Goal: Task Accomplishment & Management: Complete application form

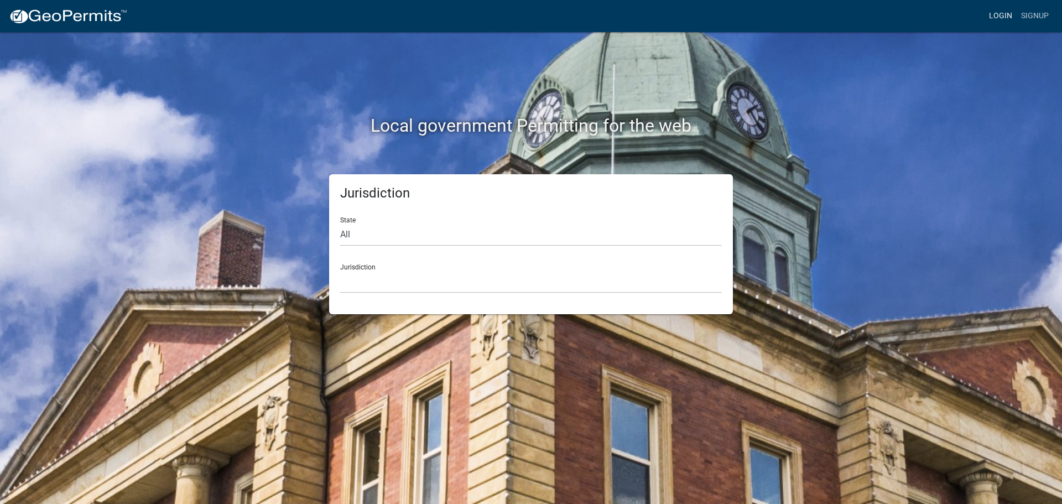
click at [999, 7] on link "Login" at bounding box center [1001, 16] width 32 height 21
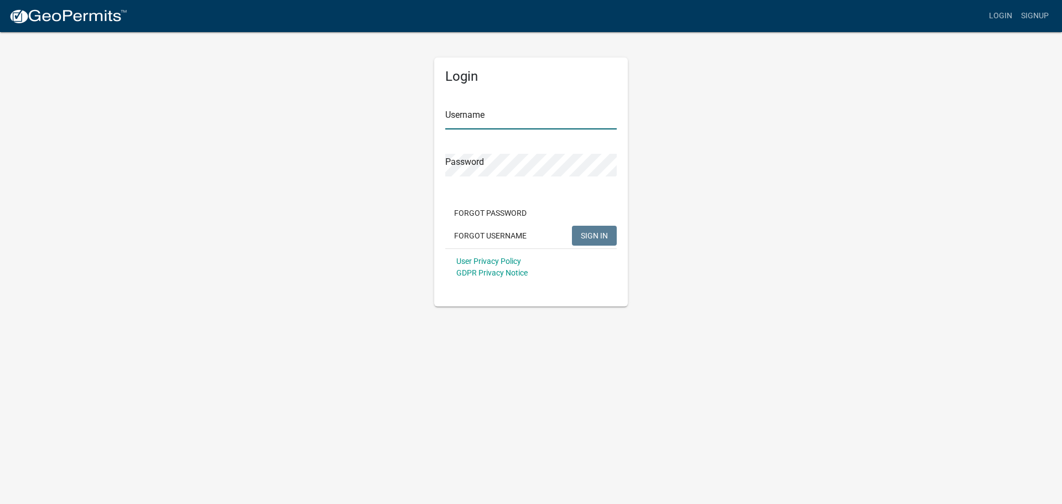
type input "AWFowerbaugh"
click at [590, 232] on span "SIGN IN" at bounding box center [594, 235] width 27 height 9
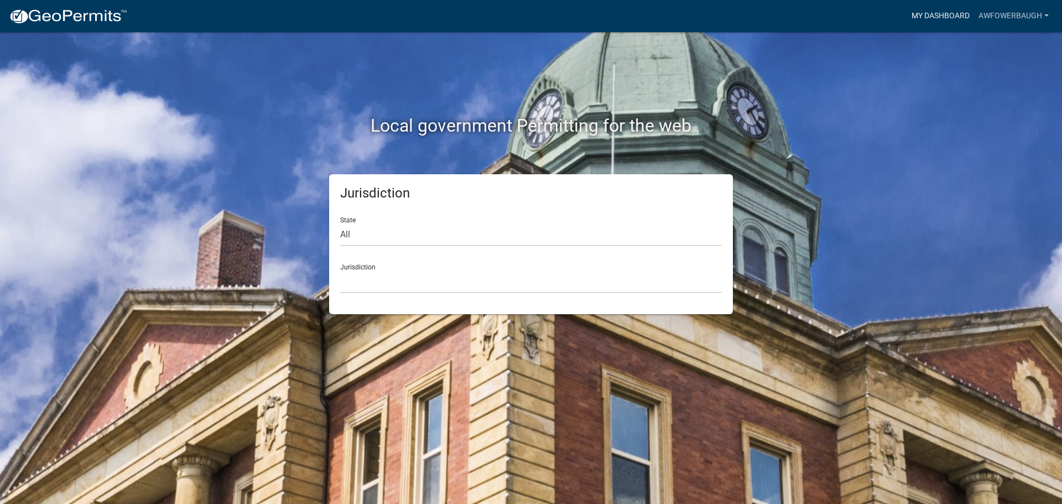
click at [934, 8] on link "My Dashboard" at bounding box center [940, 16] width 67 height 21
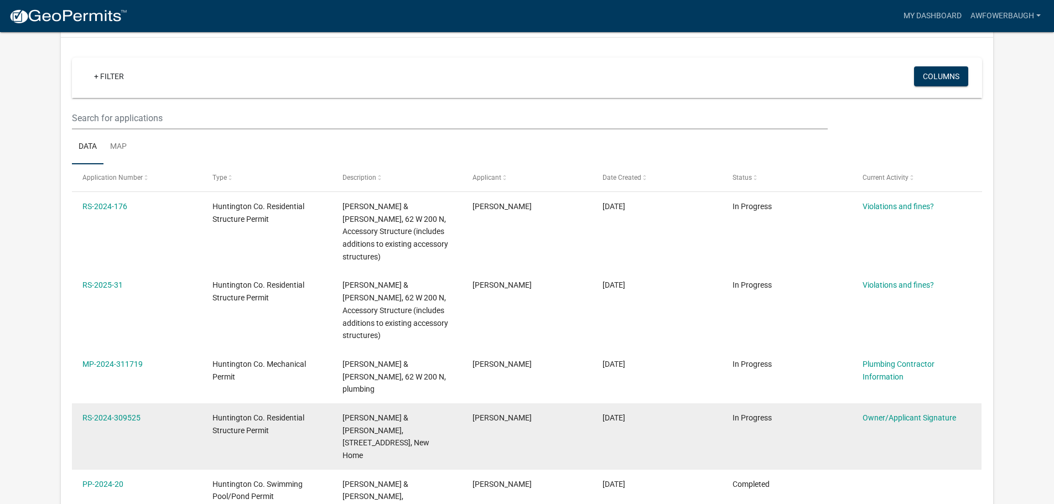
scroll to position [111, 0]
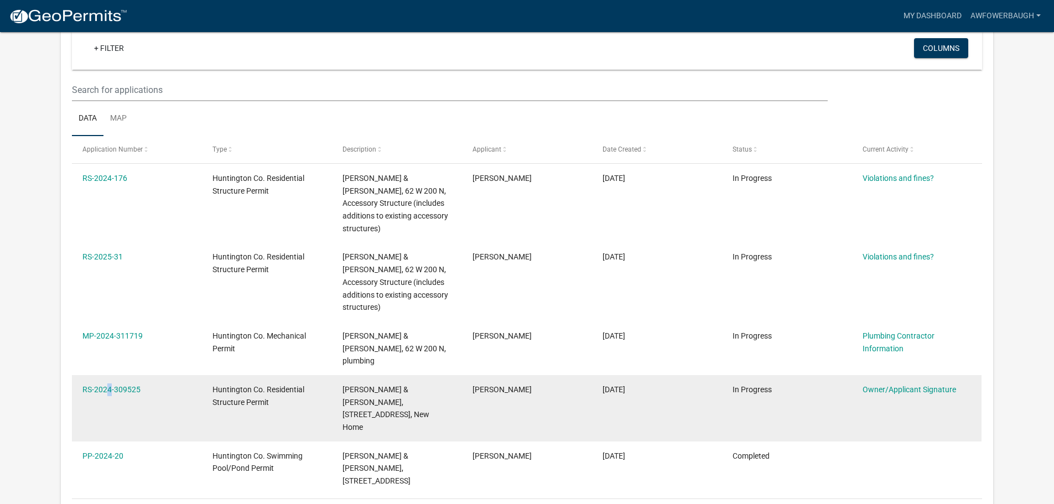
click at [105, 383] on div "RS-2024-309525" at bounding box center [136, 389] width 108 height 13
click at [135, 385] on link "RS-2024-309525" at bounding box center [111, 389] width 58 height 9
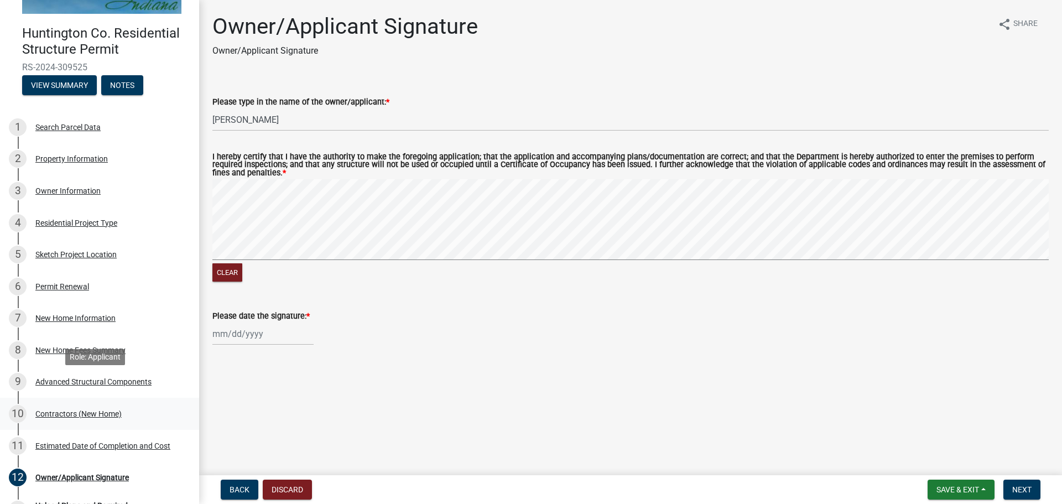
scroll to position [55, 0]
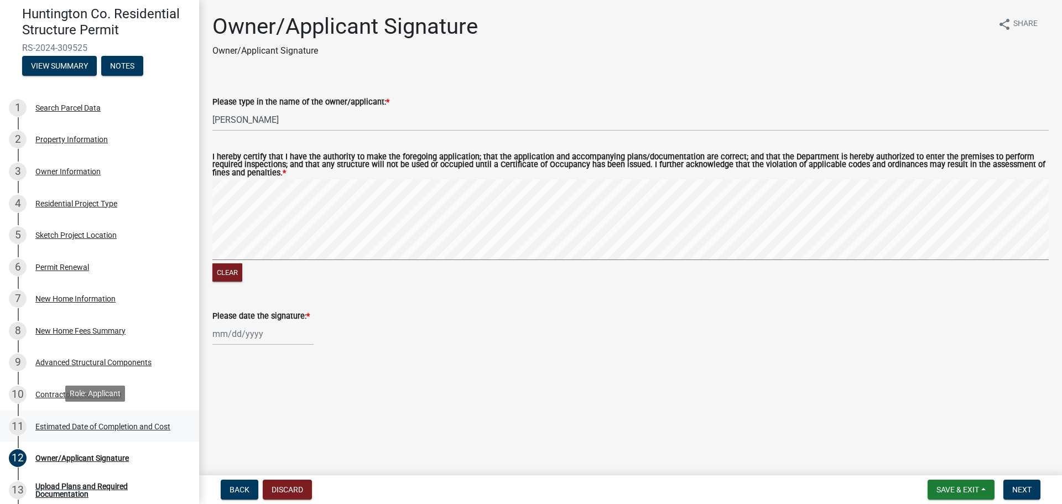
click at [55, 425] on div "Estimated Date of Completion and Cost" at bounding box center [102, 427] width 135 height 8
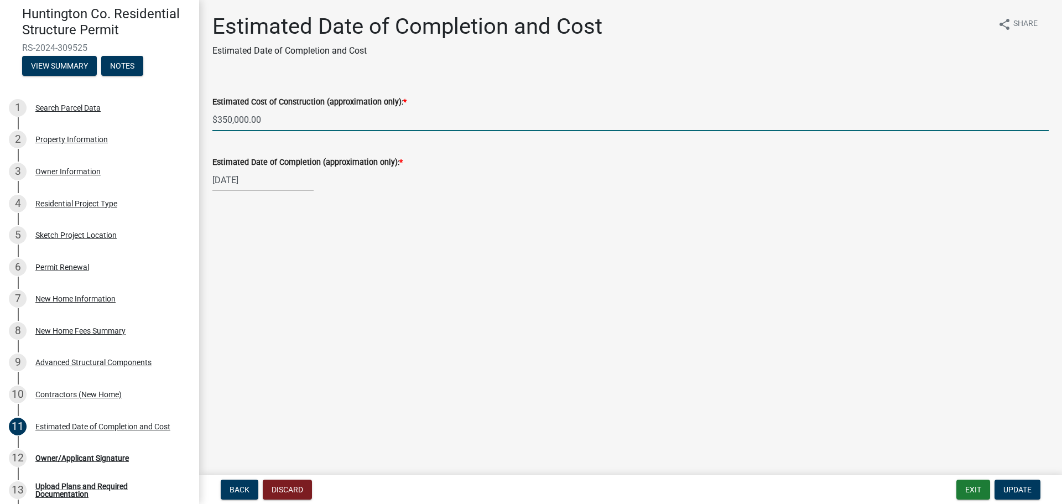
click at [233, 118] on input "$350,000.00" at bounding box center [630, 119] width 836 height 23
type input "$420,000.00"
click at [266, 206] on div "Estimated Date of Completion and Cost Estimated Date of Completion and Cost sha…" at bounding box center [630, 112] width 853 height 198
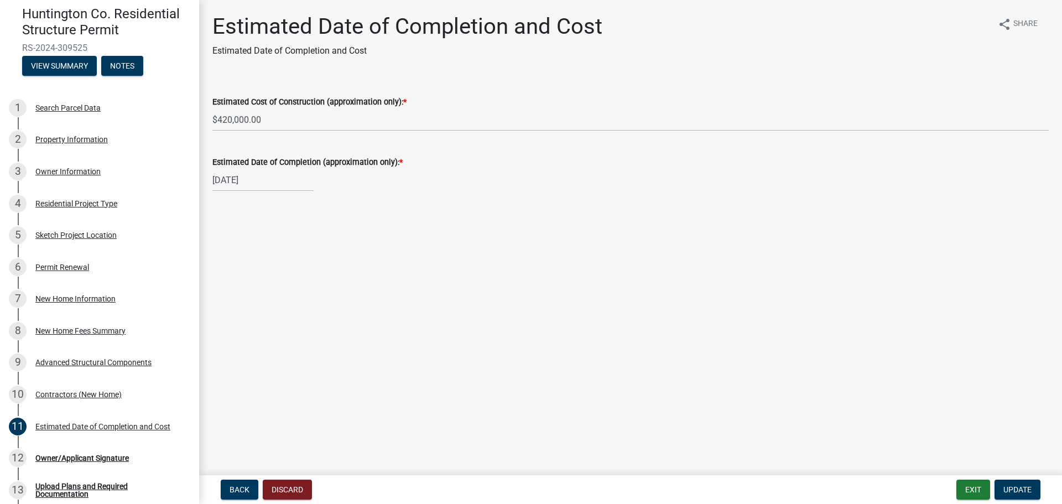
select select "3"
select select "2026"
click at [261, 180] on div "[DATE] Jan Feb Mar Apr May Jun [DATE] Aug Sep Oct Nov [DATE] 1527 1528 1529 153…" at bounding box center [262, 180] width 101 height 23
click at [334, 201] on button "Next month" at bounding box center [329, 204] width 13 height 18
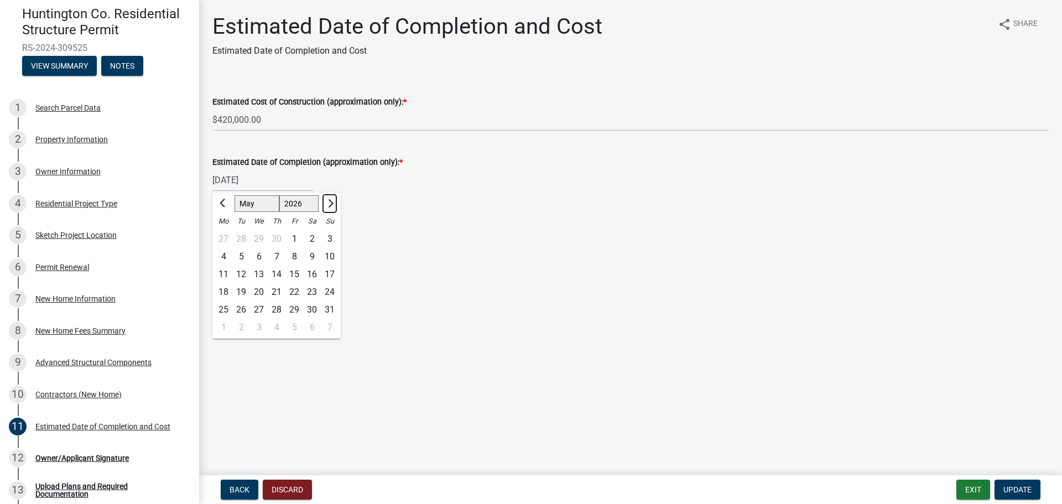
click at [334, 201] on button "Next month" at bounding box center [329, 204] width 13 height 18
select select "9"
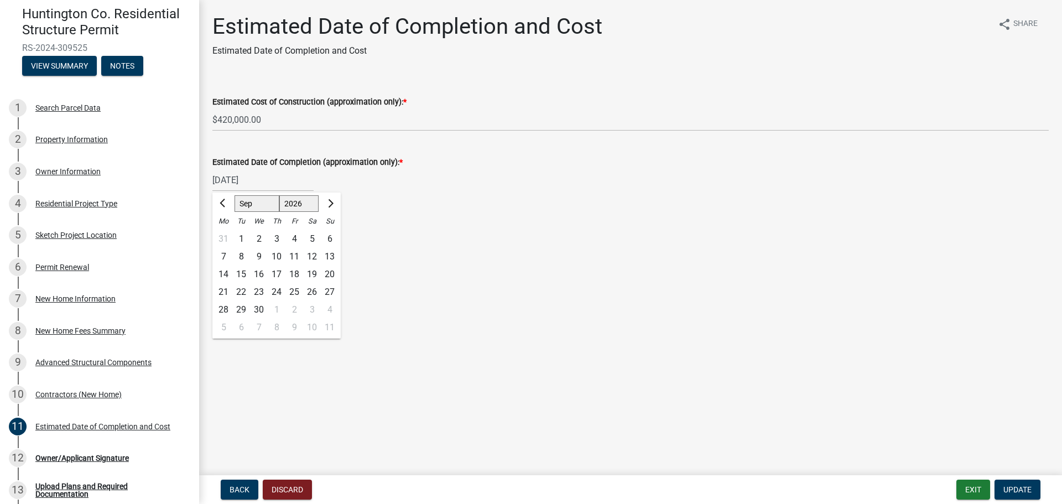
click at [245, 203] on select "Jan Feb Mar Apr May Jun [DATE] Aug Sep Oct Nov Dec" at bounding box center [257, 203] width 45 height 17
click at [388, 290] on main "Estimated Date of Completion and Cost Estimated Date of Completion and Cost sha…" at bounding box center [630, 235] width 863 height 471
select select "3"
select select "2026"
click at [262, 181] on div "[DATE] Jan Feb Mar Apr May Jun [DATE] Aug Sep Oct Nov [DATE] 1527 1528 1529 153…" at bounding box center [262, 180] width 101 height 23
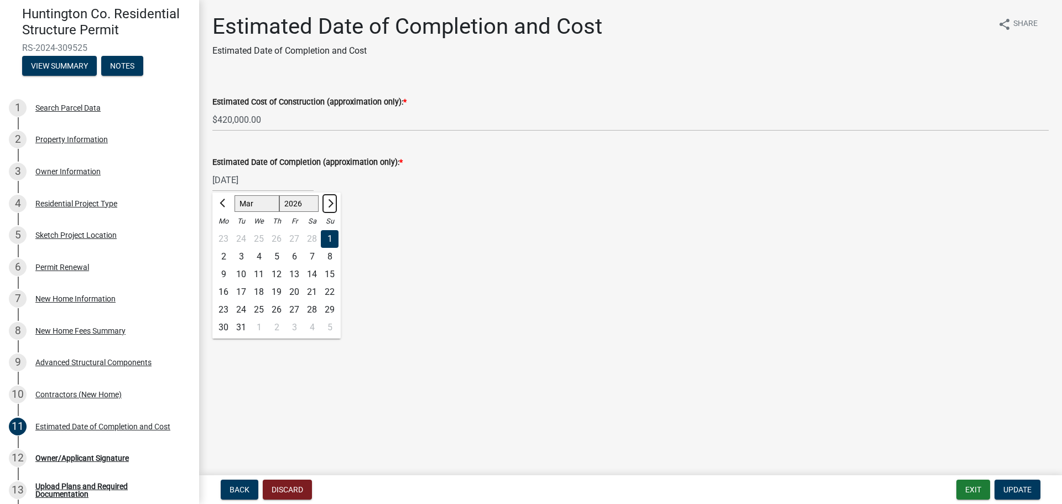
click at [330, 201] on span "Next month" at bounding box center [329, 203] width 8 height 8
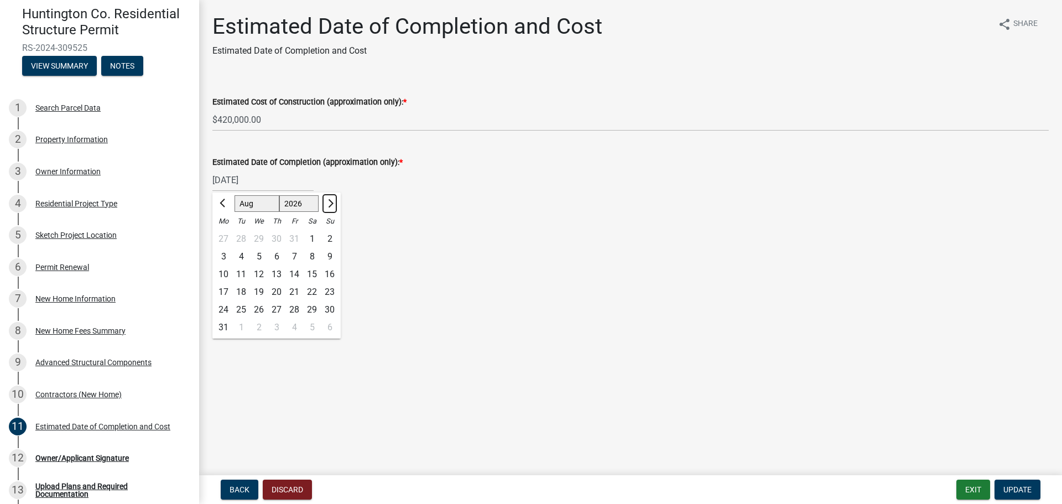
click at [330, 201] on span "Next month" at bounding box center [329, 203] width 8 height 8
select select "9"
click at [263, 306] on div "30" at bounding box center [259, 310] width 18 height 18
type input "[DATE]"
click at [69, 393] on div "Contractors (New Home)" at bounding box center [78, 395] width 86 height 8
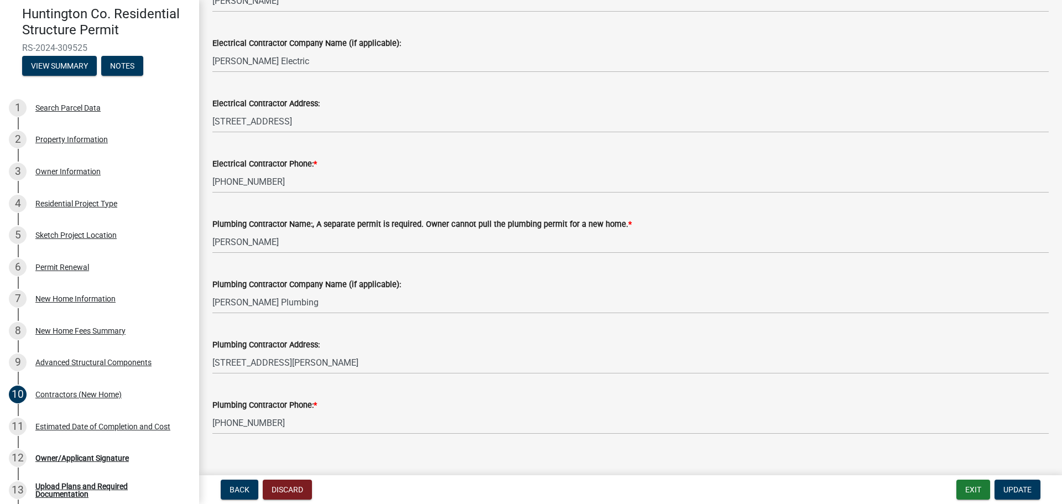
scroll to position [376, 0]
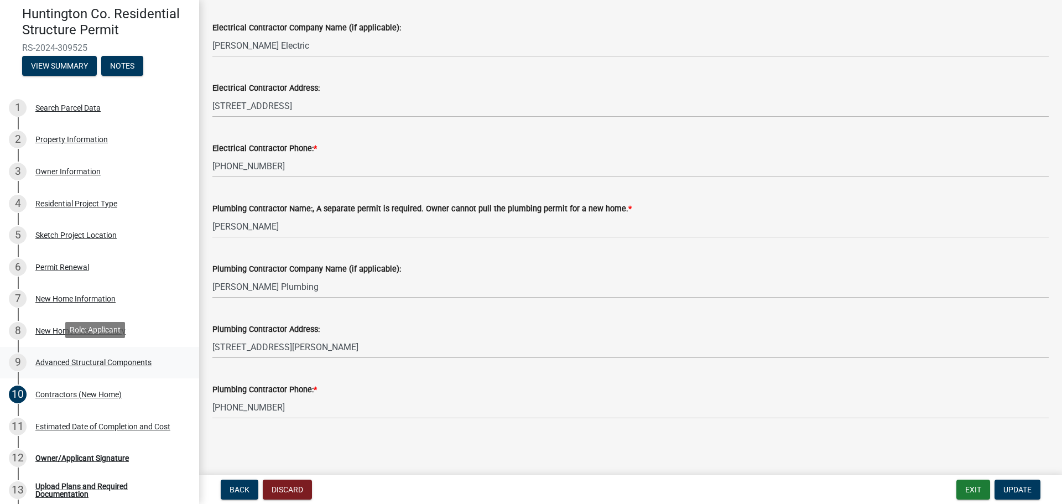
click at [81, 363] on div "Advanced Structural Components" at bounding box center [93, 362] width 116 height 8
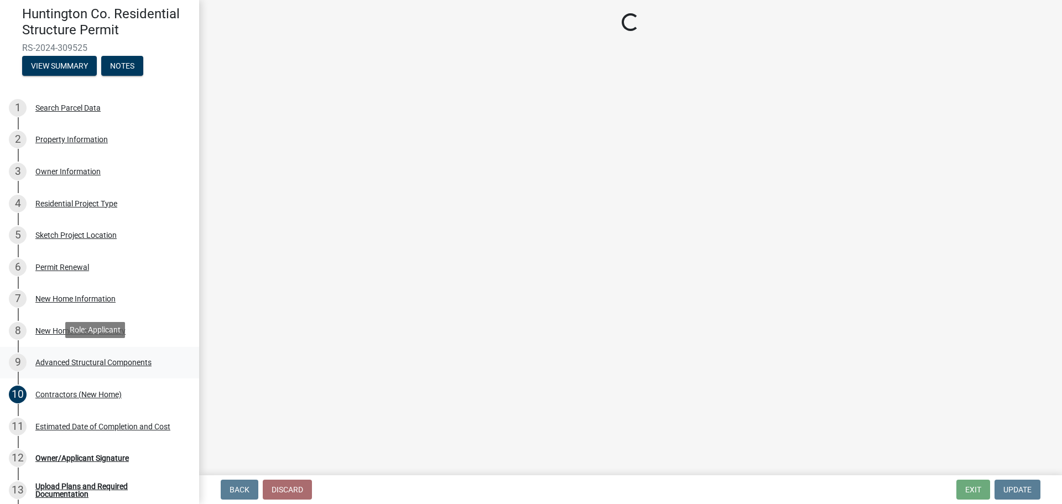
scroll to position [0, 0]
select select "969b3812-a697-4f96-8ebc-392571e88d14"
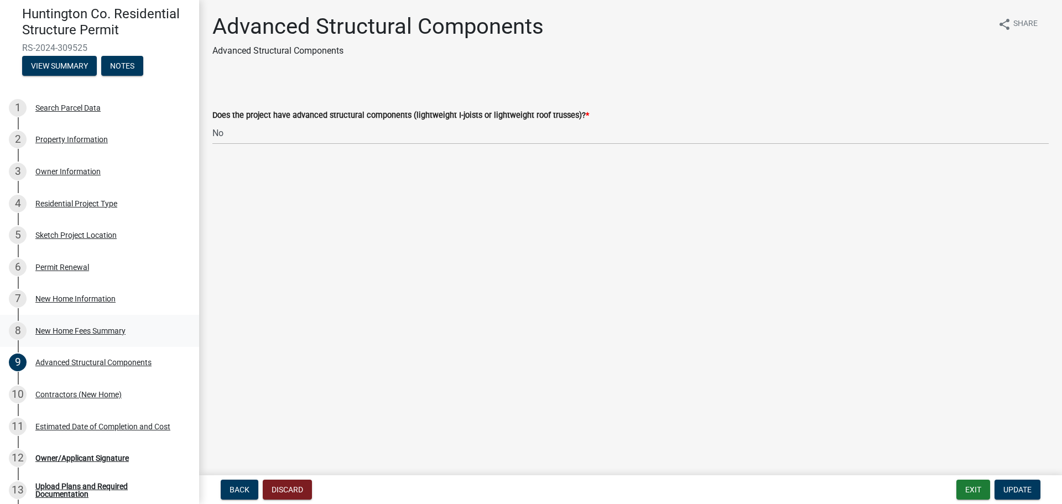
click at [67, 330] on div "New Home Fees Summary" at bounding box center [80, 331] width 90 height 8
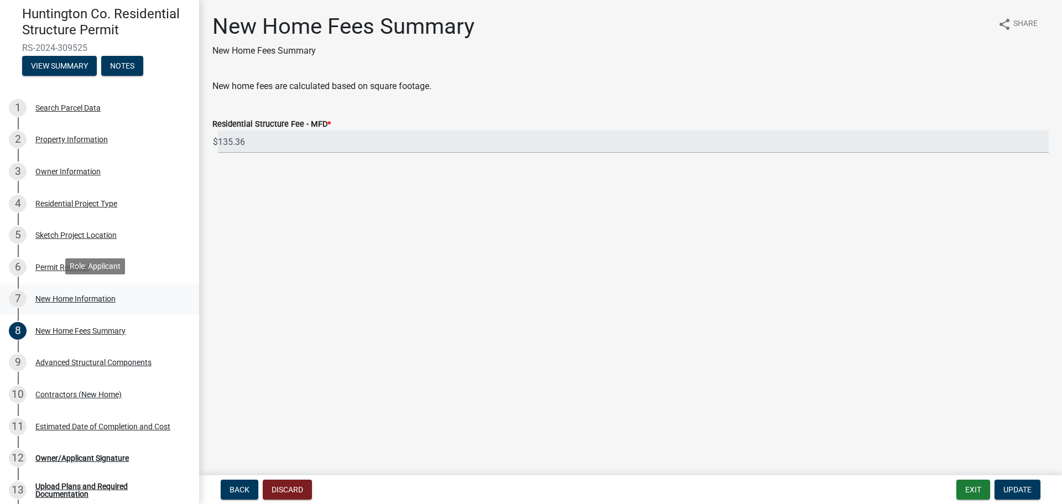
click at [69, 302] on div "7 New Home Information" at bounding box center [95, 299] width 173 height 18
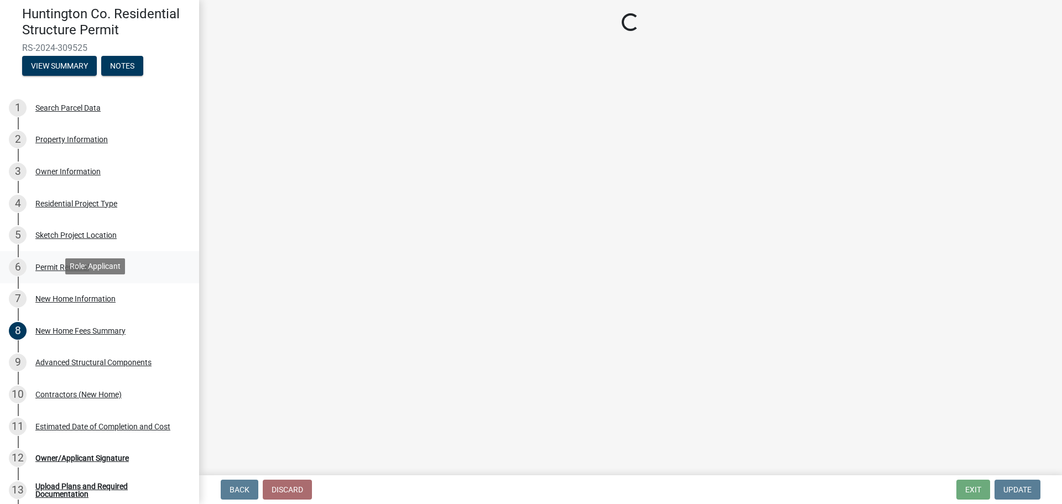
select select "a50e9ddb-1b16-496f-b25c-a9ac2ddf3e7c"
select select "534643a5-49eb-4eef-b055-3574304c1da7"
select select "7ac50c75-bd19-4200-a472-7ff7759bf044"
select select "41a20be5-04ab-4379-9276-11703055c681"
select select "3f47798e-be83-4584-89f2-40f623f6909f"
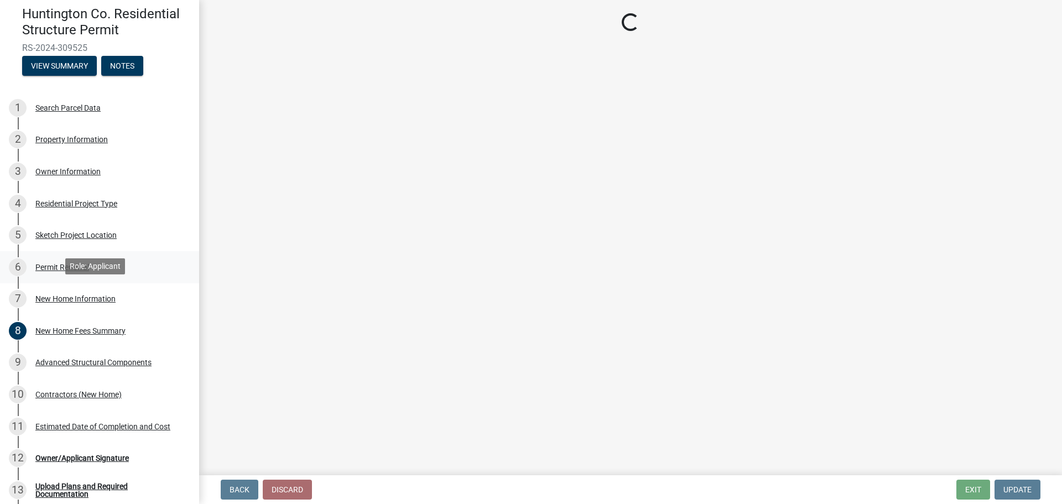
select select "3ae242a1-a008-4608-b145-635f7b242bc3"
select select "0af2c62b-a54b-41df-9440-7e06c81f5ee1"
select select "8ebc9eb4-8ddc-4615-a23c-dd01b61ed39a"
select select "d638f1d7-1d1f-46dd-bcea-eee6395e296b"
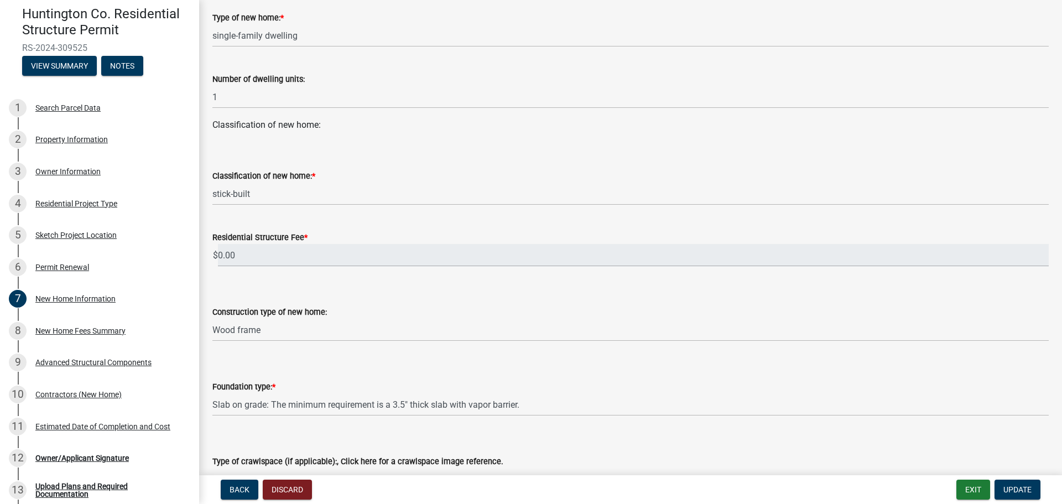
scroll to position [111, 0]
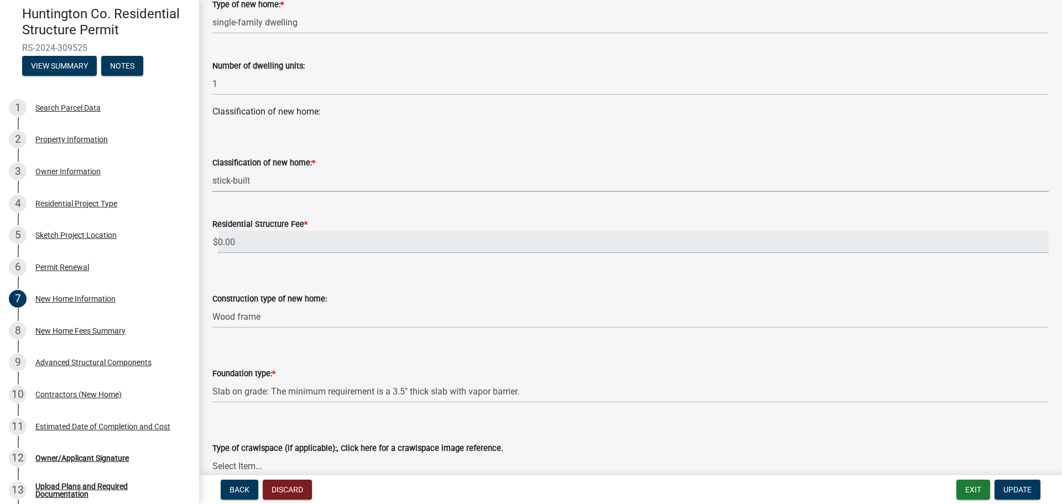
click at [281, 183] on select "Select Item... stick-built modular manufactured" at bounding box center [630, 180] width 836 height 23
click at [212, 169] on select "Select Item... stick-built modular manufactured" at bounding box center [630, 180] width 836 height 23
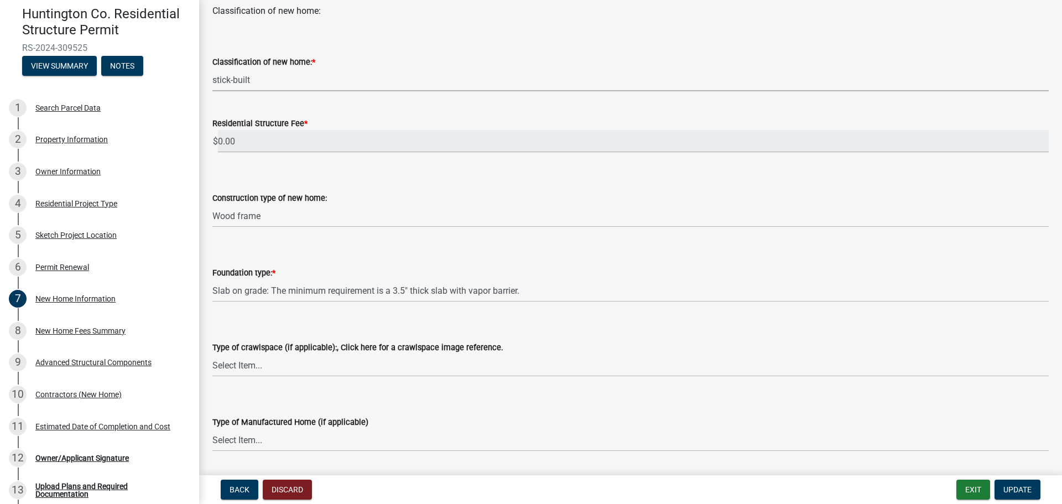
scroll to position [221, 0]
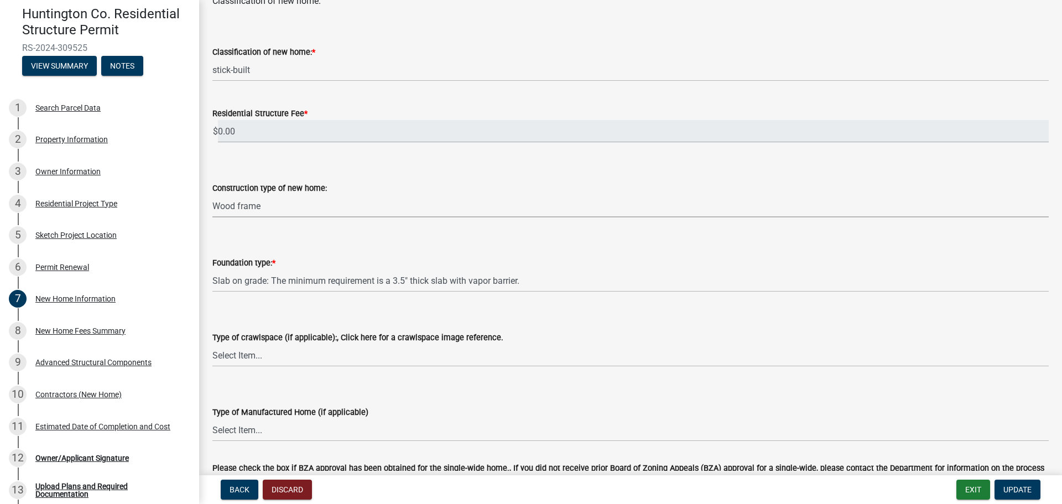
click at [313, 210] on select "Select Item... Wood frame Steel Masonry Pole" at bounding box center [630, 206] width 836 height 23
click at [212, 195] on select "Select Item... Wood frame Steel Masonry Pole" at bounding box center [630, 206] width 836 height 23
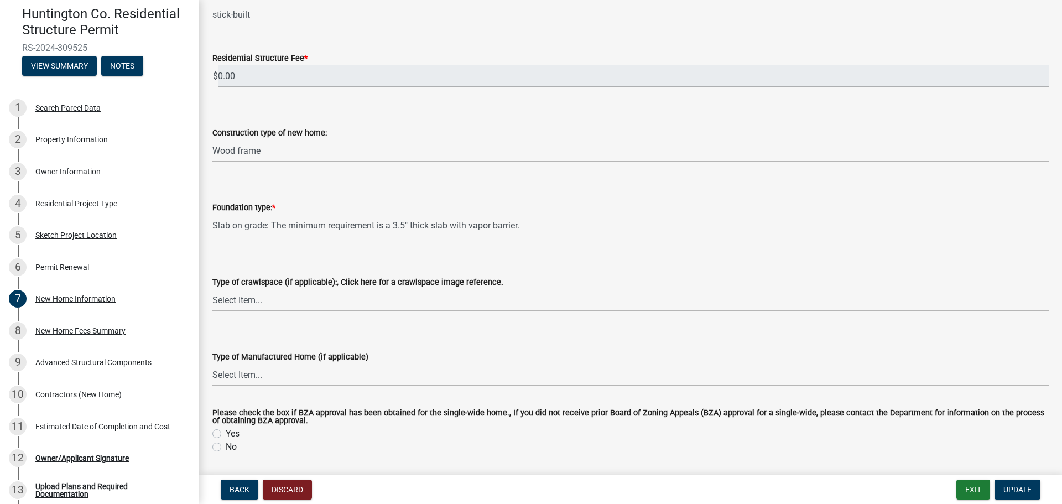
click at [466, 306] on select "Select Item... Vented Non-vented-humidifier no openings Conditioned Under-floor…" at bounding box center [630, 300] width 836 height 23
click at [582, 258] on div "Type of crawlspace (if applicable):, Click here for a crawlspace image referenc…" at bounding box center [630, 279] width 836 height 65
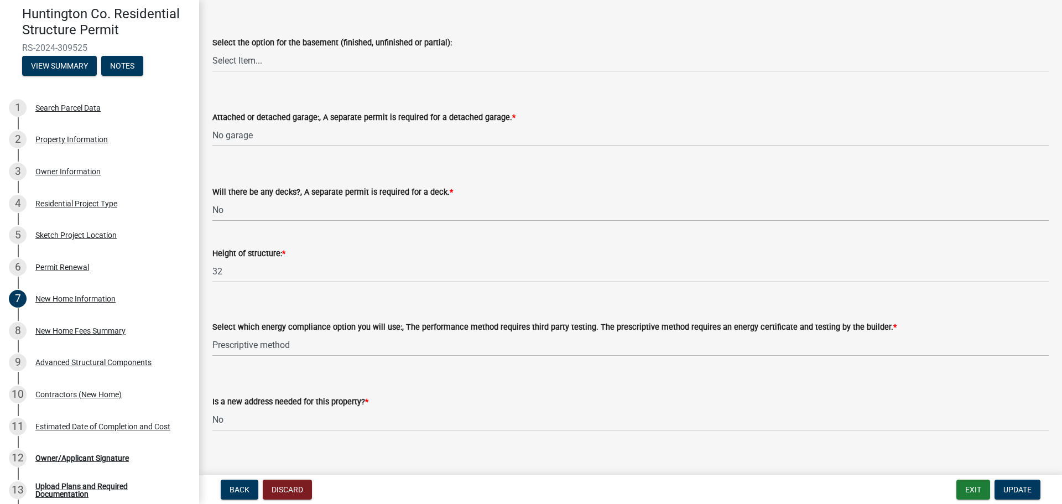
scroll to position [1312, 0]
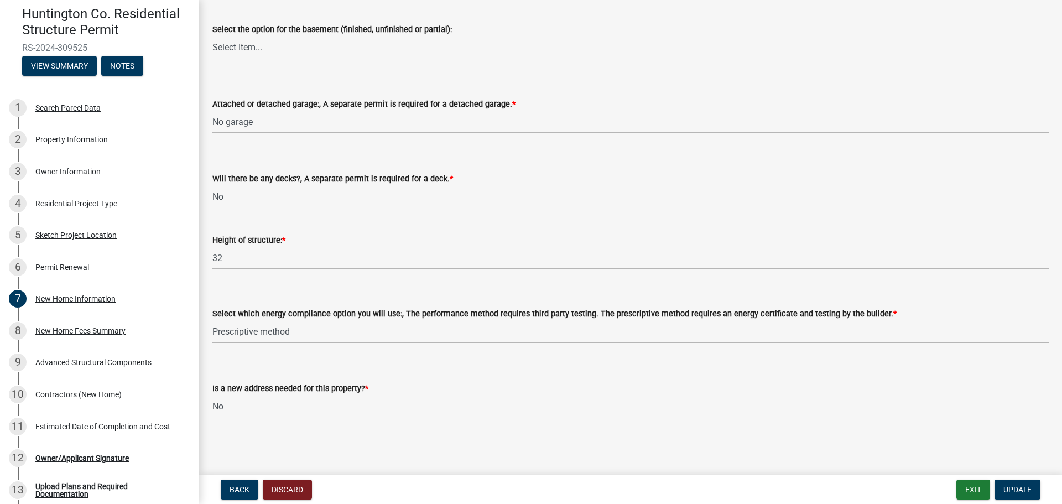
click at [318, 340] on select "Select Item... Performance method Prescriptive method Manufactured Home, not re…" at bounding box center [630, 331] width 836 height 23
click at [212, 320] on select "Select Item... Performance method Prescriptive method Manufactured Home, not re…" at bounding box center [630, 331] width 836 height 23
click at [64, 263] on div "Permit Renewal" at bounding box center [62, 267] width 54 height 8
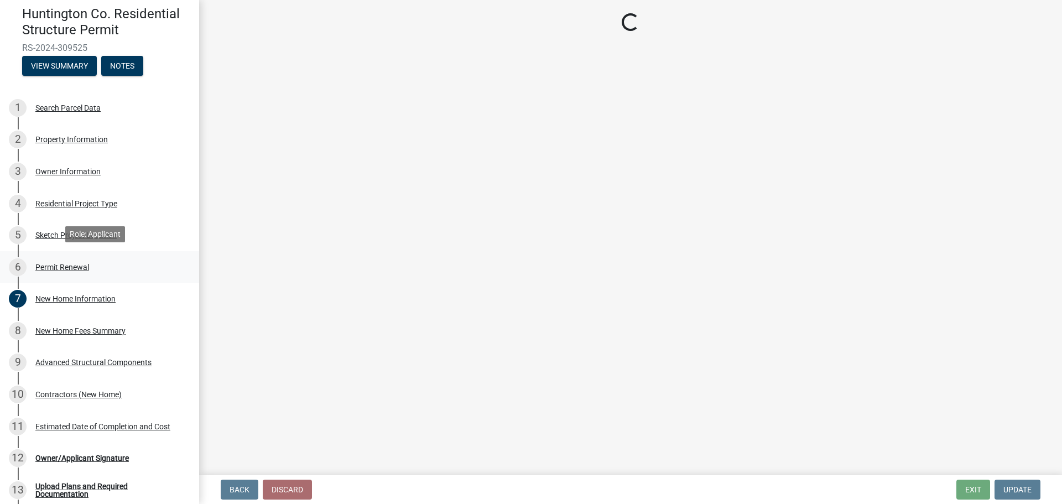
select select "7022fa2c-6c9f-4a5e-8d19-47b221a2a07d"
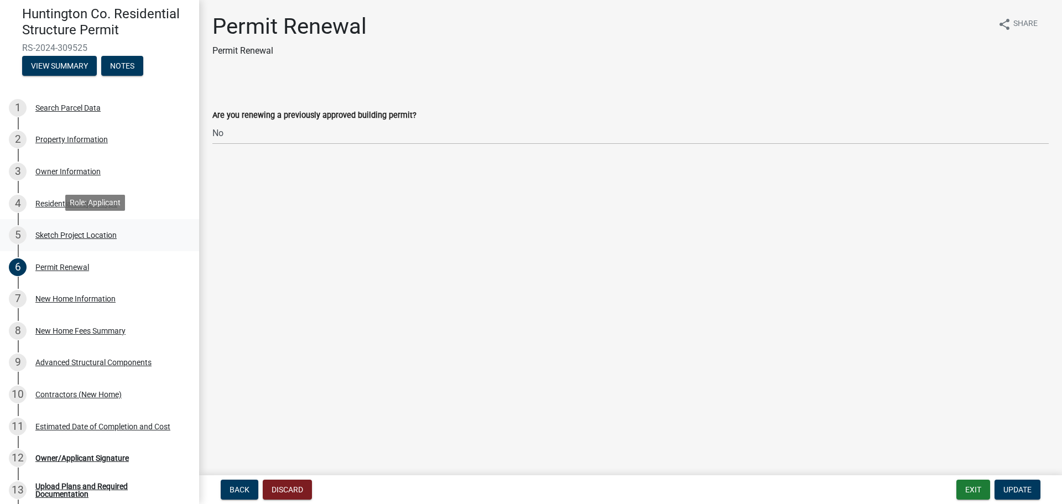
click at [50, 232] on div "Sketch Project Location" at bounding box center [75, 235] width 81 height 8
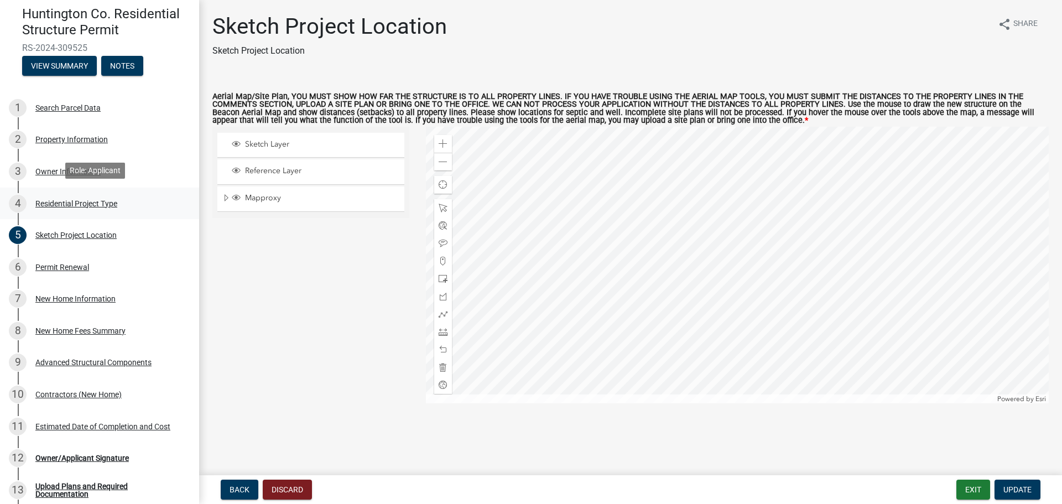
click at [58, 200] on div "Residential Project Type" at bounding box center [76, 204] width 82 height 8
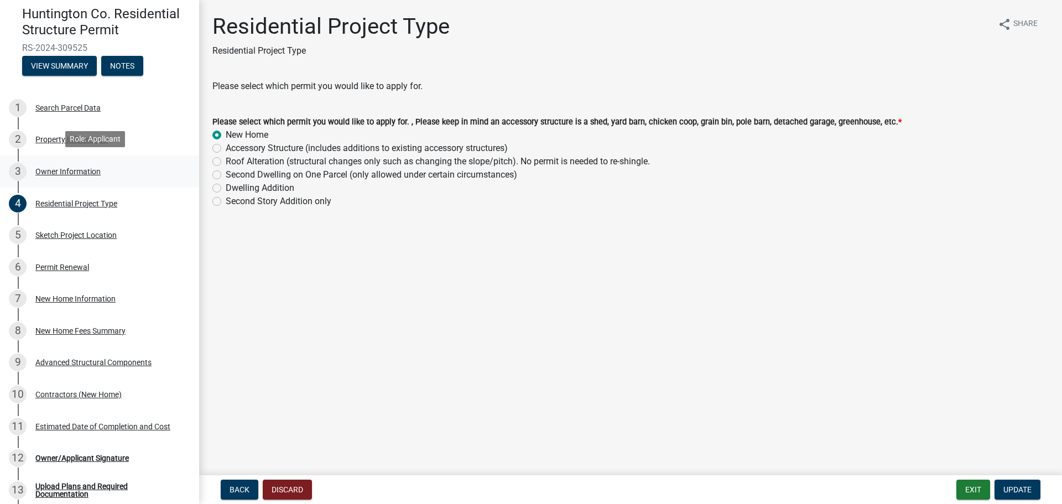
click at [53, 170] on div "Owner Information" at bounding box center [67, 172] width 65 height 8
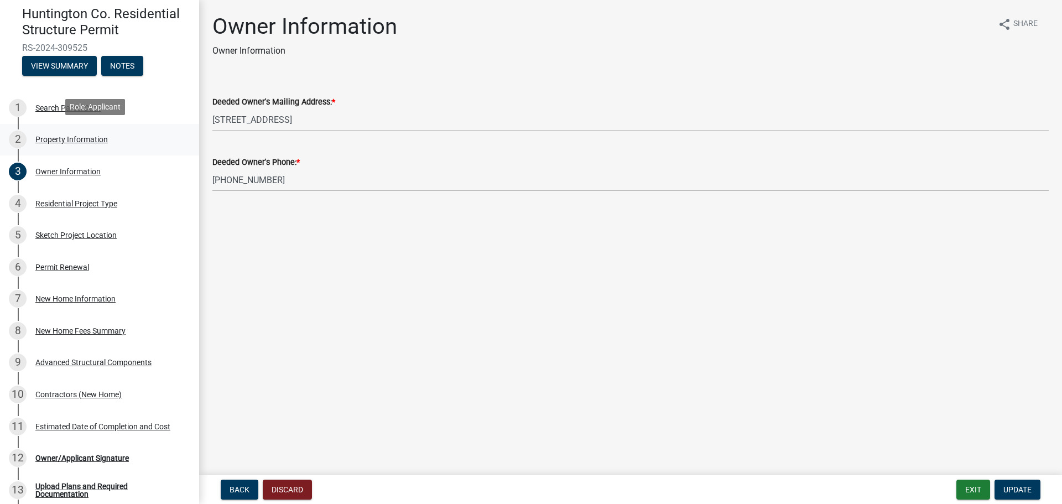
click at [60, 136] on div "Property Information" at bounding box center [71, 140] width 72 height 8
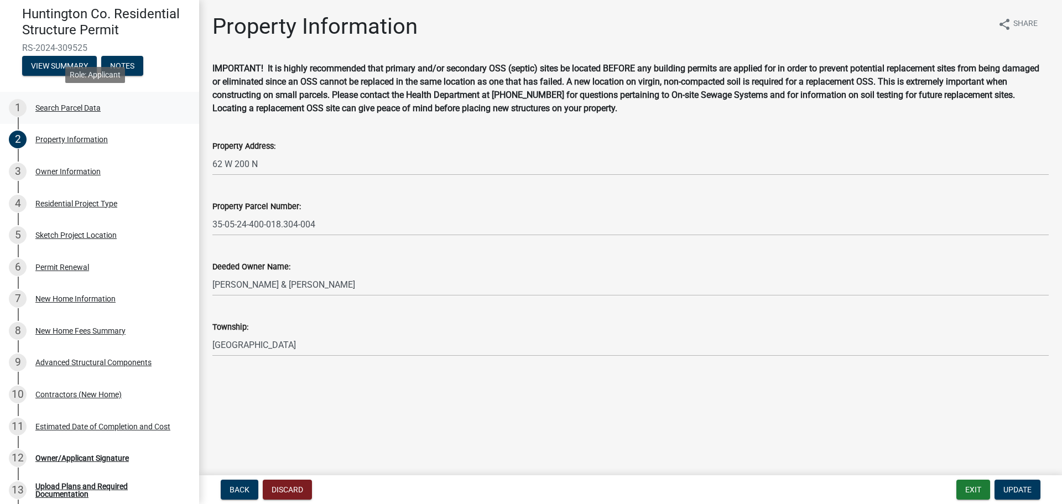
click at [51, 104] on div "Search Parcel Data" at bounding box center [67, 108] width 65 height 8
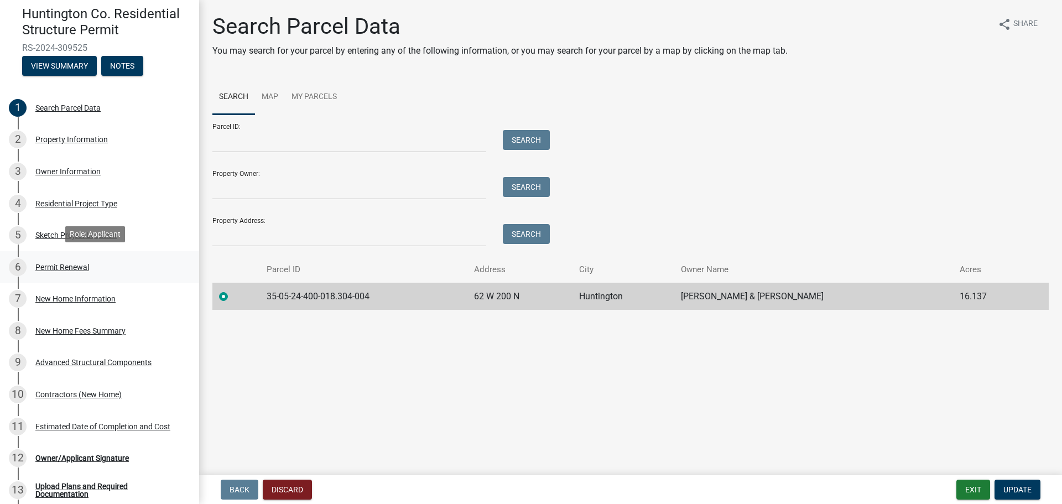
click at [61, 264] on div "Permit Renewal" at bounding box center [62, 267] width 54 height 8
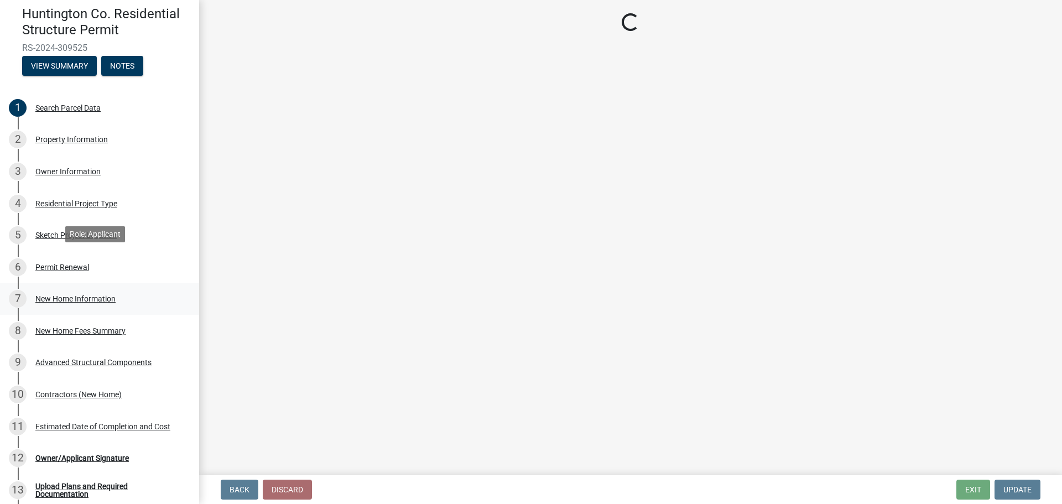
select select "7022fa2c-6c9f-4a5e-8d19-47b221a2a07d"
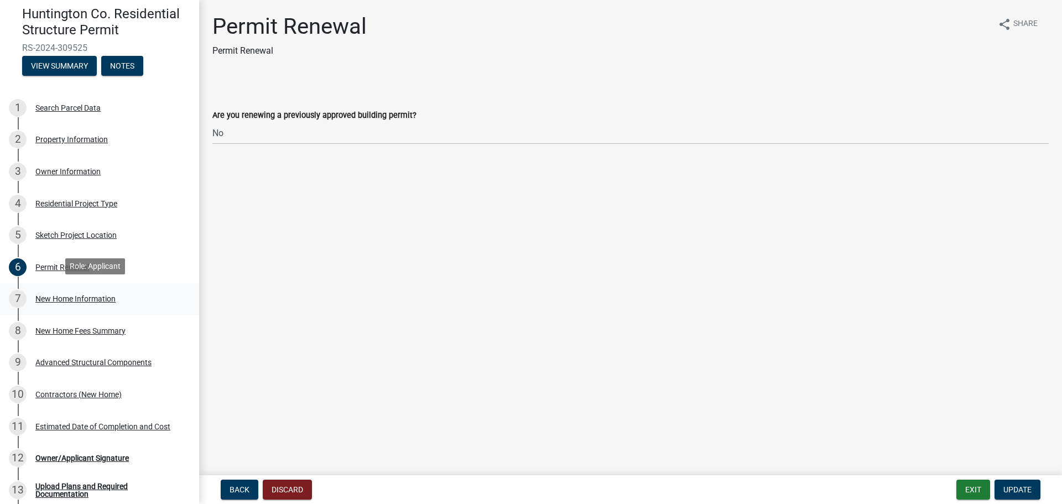
click at [64, 302] on div "7 New Home Information" at bounding box center [95, 299] width 173 height 18
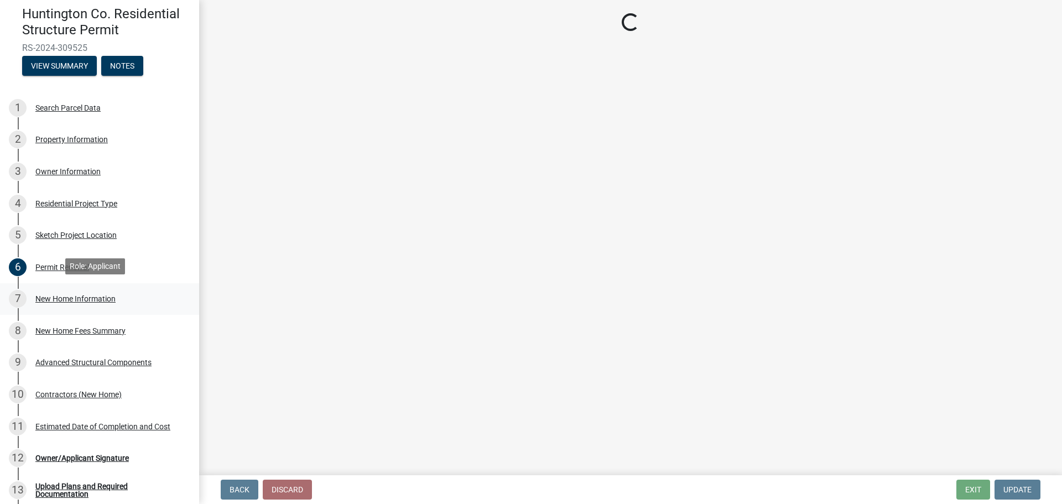
select select "a50e9ddb-1b16-496f-b25c-a9ac2ddf3e7c"
select select "534643a5-49eb-4eef-b055-3574304c1da7"
select select "7ac50c75-bd19-4200-a472-7ff7759bf044"
select select "41a20be5-04ab-4379-9276-11703055c681"
select select "3f47798e-be83-4584-89f2-40f623f6909f"
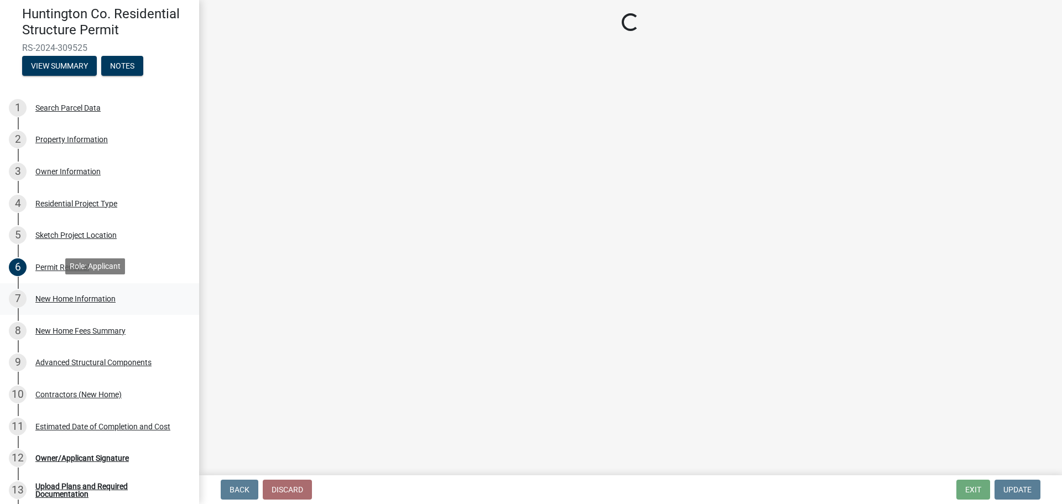
select select "3ae242a1-a008-4608-b145-635f7b242bc3"
select select "0af2c62b-a54b-41df-9440-7e06c81f5ee1"
select select "8ebc9eb4-8ddc-4615-a23c-dd01b61ed39a"
select select "d638f1d7-1d1f-46dd-bcea-eee6395e296b"
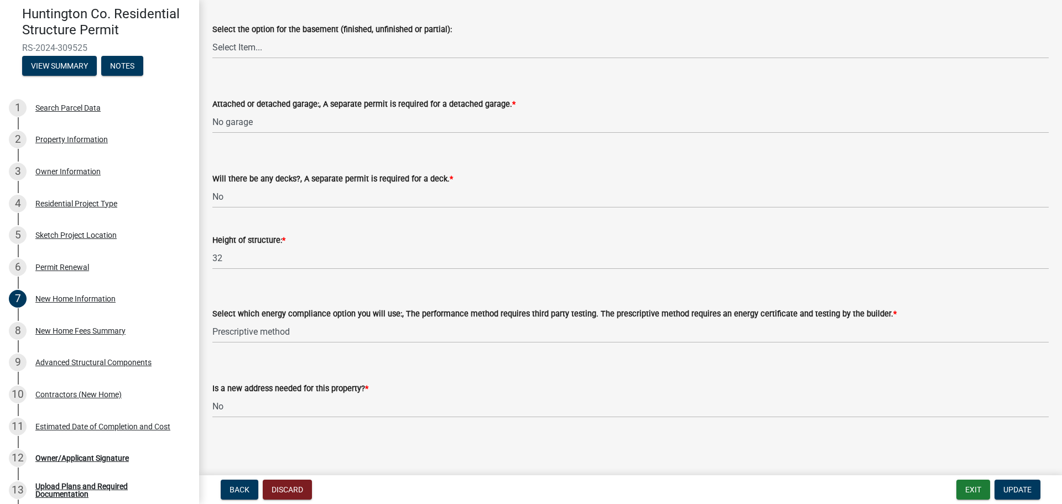
scroll to position [1312, 0]
click at [309, 337] on select "Select Item... Performance method Prescriptive method Manufactured Home, not re…" at bounding box center [630, 331] width 836 height 23
click at [212, 320] on select "Select Item... Performance method Prescriptive method Manufactured Home, not re…" at bounding box center [630, 331] width 836 height 23
click at [68, 331] on div "New Home Fees Summary" at bounding box center [80, 331] width 90 height 8
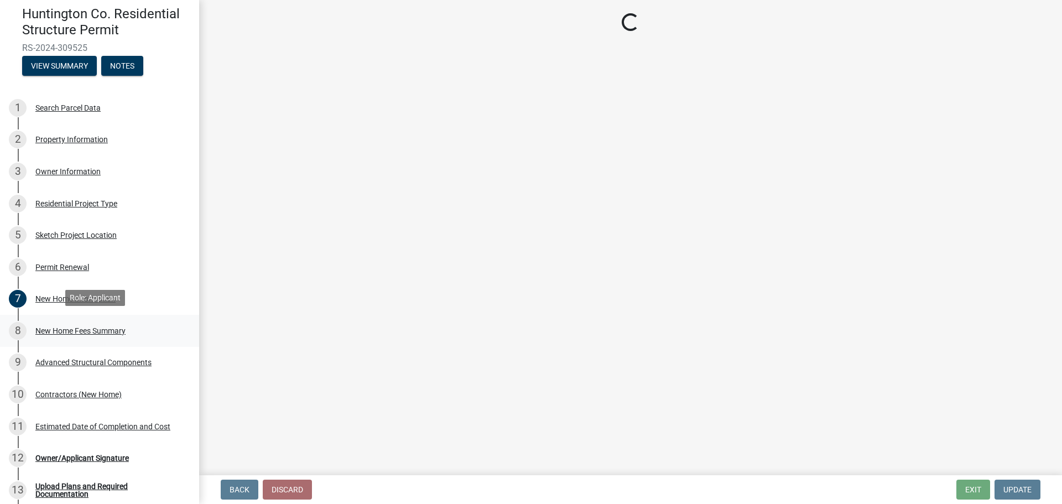
scroll to position [0, 0]
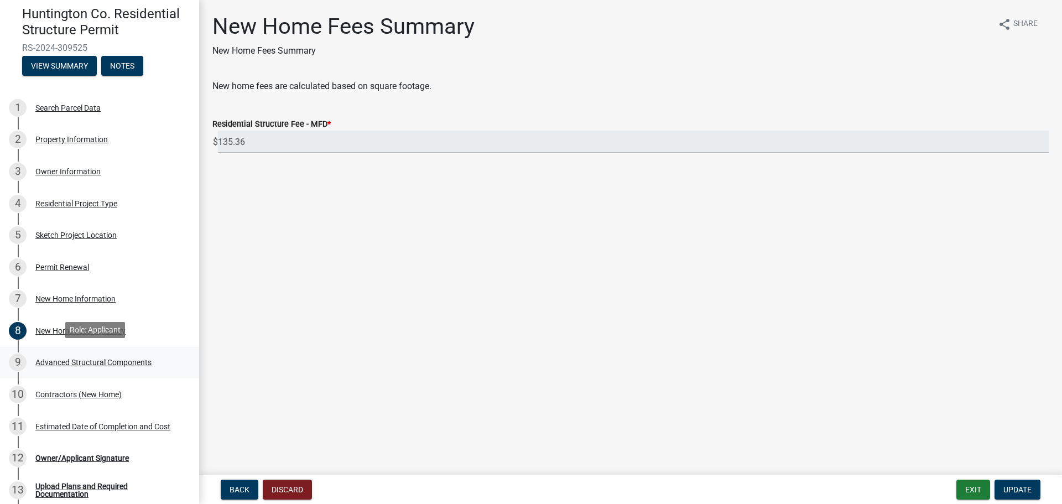
click at [72, 358] on div "Advanced Structural Components" at bounding box center [93, 362] width 116 height 8
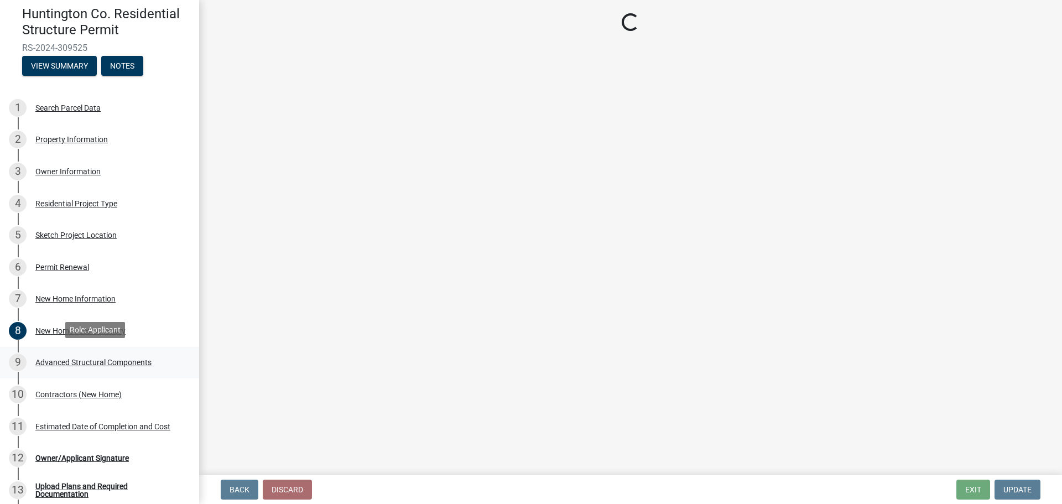
select select "969b3812-a697-4f96-8ebc-392571e88d14"
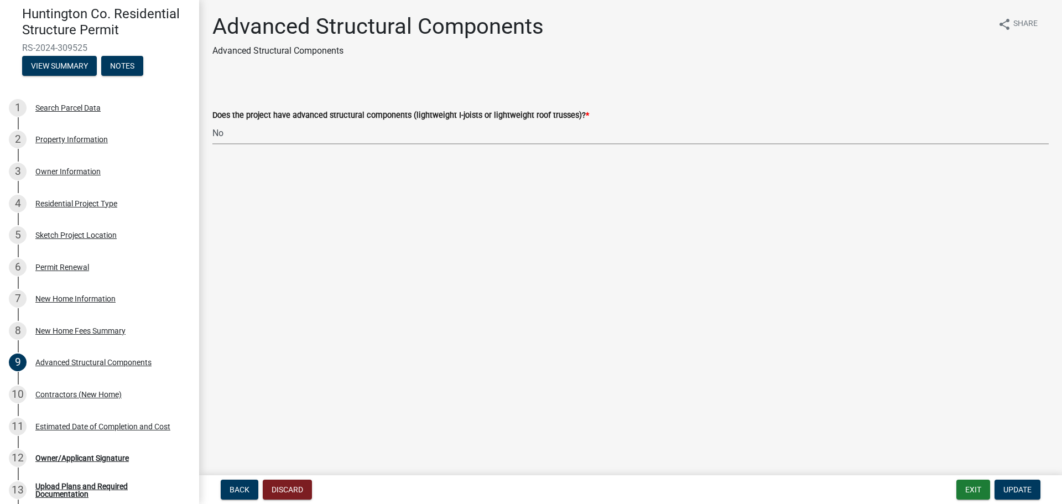
click at [275, 136] on select "Select Item... Yes No" at bounding box center [630, 133] width 836 height 23
click at [212, 122] on select "Select Item... Yes No" at bounding box center [630, 133] width 836 height 23
click at [67, 391] on div "Contractors (New Home)" at bounding box center [78, 395] width 86 height 8
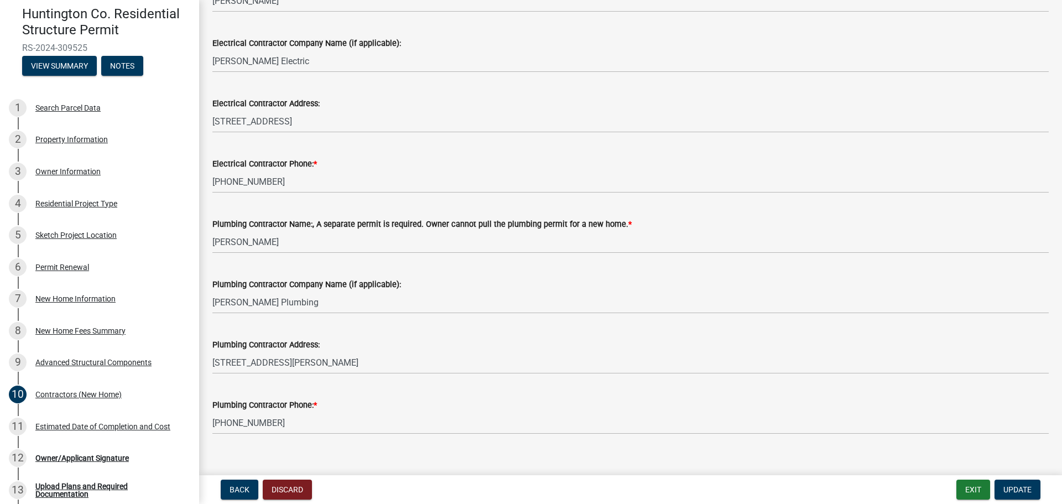
scroll to position [376, 0]
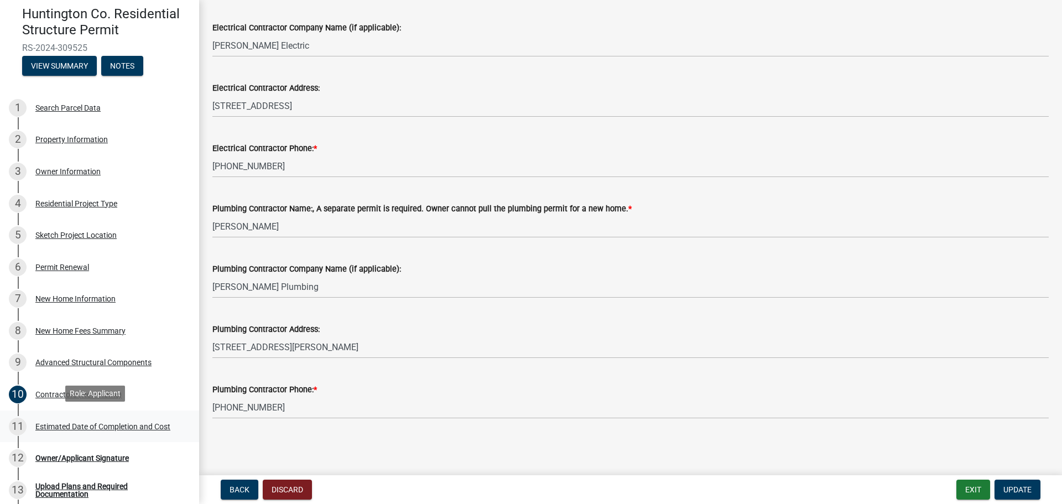
click at [76, 424] on div "Estimated Date of Completion and Cost" at bounding box center [102, 427] width 135 height 8
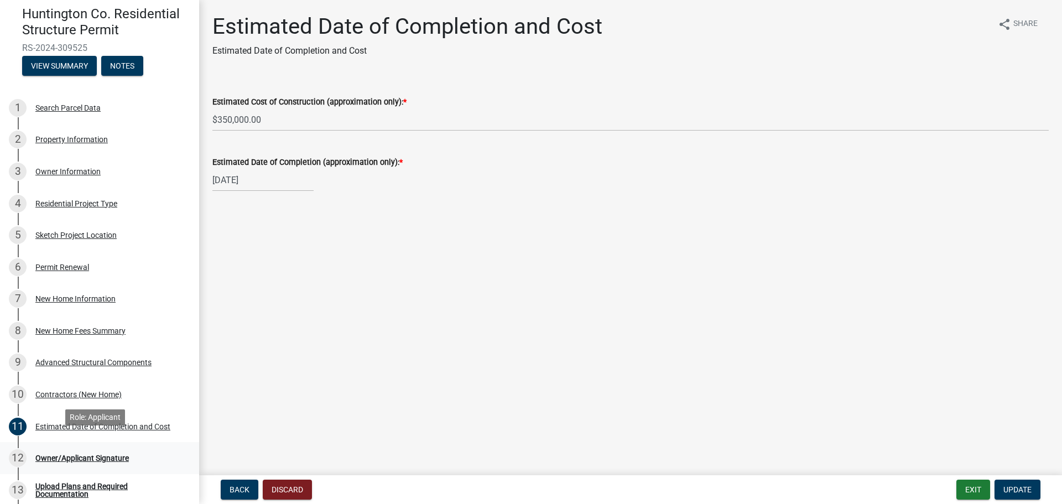
scroll to position [221, 0]
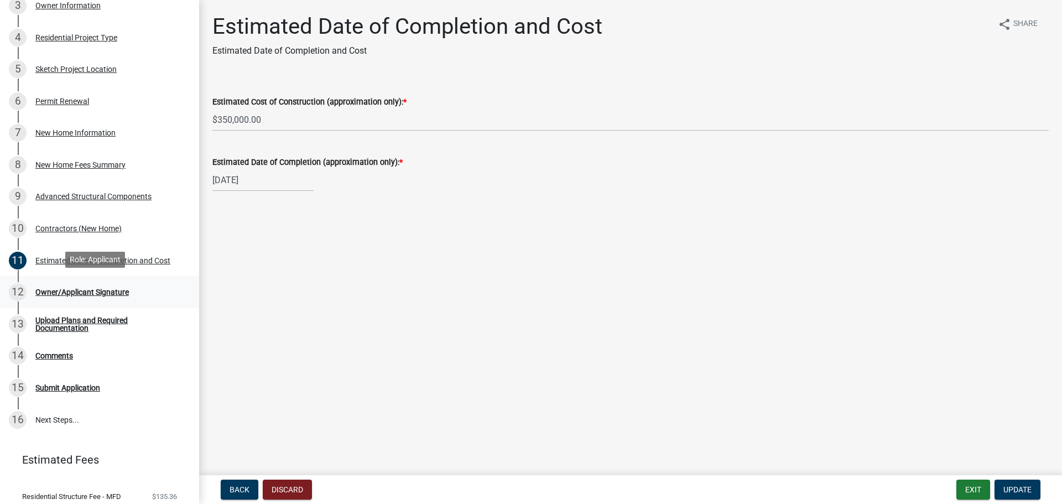
click at [105, 289] on div "Owner/Applicant Signature" at bounding box center [81, 292] width 93 height 8
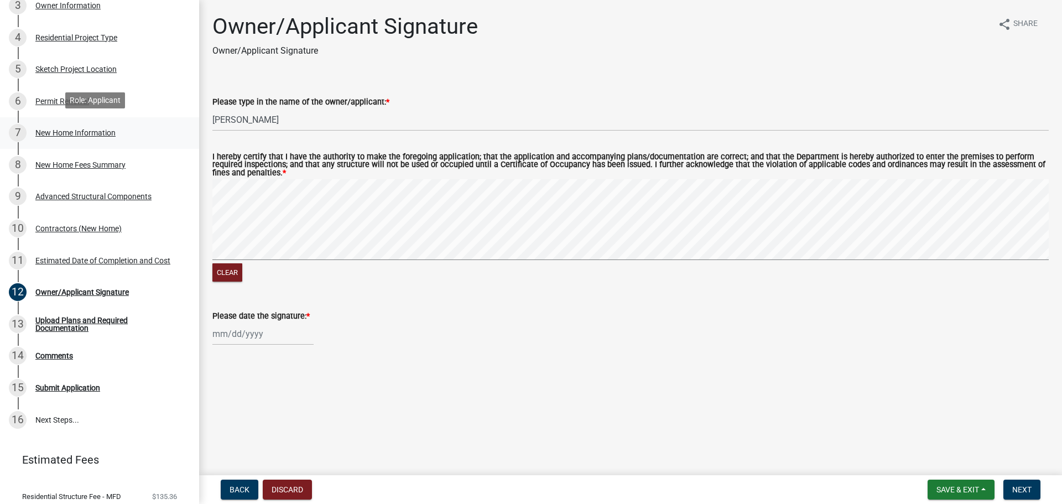
click at [70, 129] on div "New Home Information" at bounding box center [75, 133] width 80 height 8
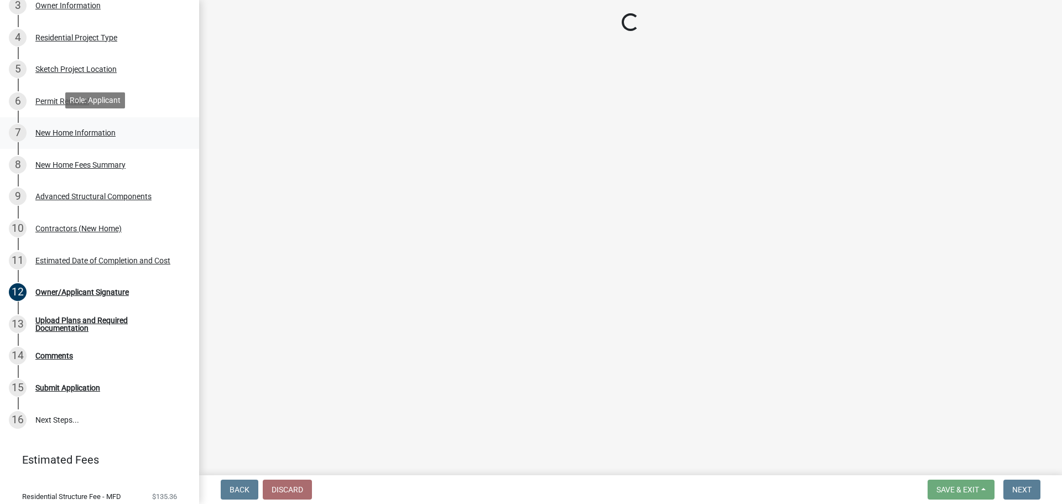
select select "a50e9ddb-1b16-496f-b25c-a9ac2ddf3e7c"
select select "534643a5-49eb-4eef-b055-3574304c1da7"
select select "7ac50c75-bd19-4200-a472-7ff7759bf044"
select select "41a20be5-04ab-4379-9276-11703055c681"
select select "3f47798e-be83-4584-89f2-40f623f6909f"
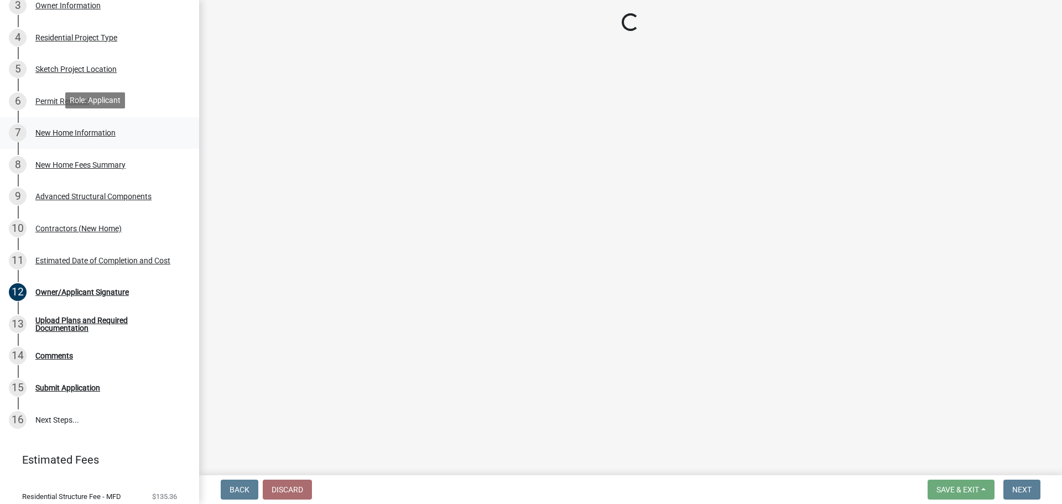
select select "3ae242a1-a008-4608-b145-635f7b242bc3"
select select "0af2c62b-a54b-41df-9440-7e06c81f5ee1"
select select "8ebc9eb4-8ddc-4615-a23c-dd01b61ed39a"
select select "d638f1d7-1d1f-46dd-bcea-eee6395e296b"
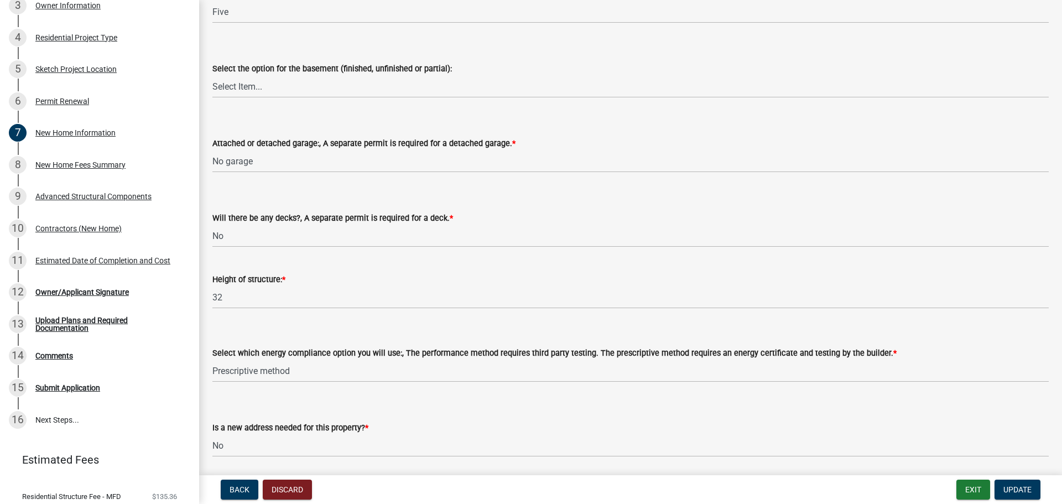
scroll to position [1312, 0]
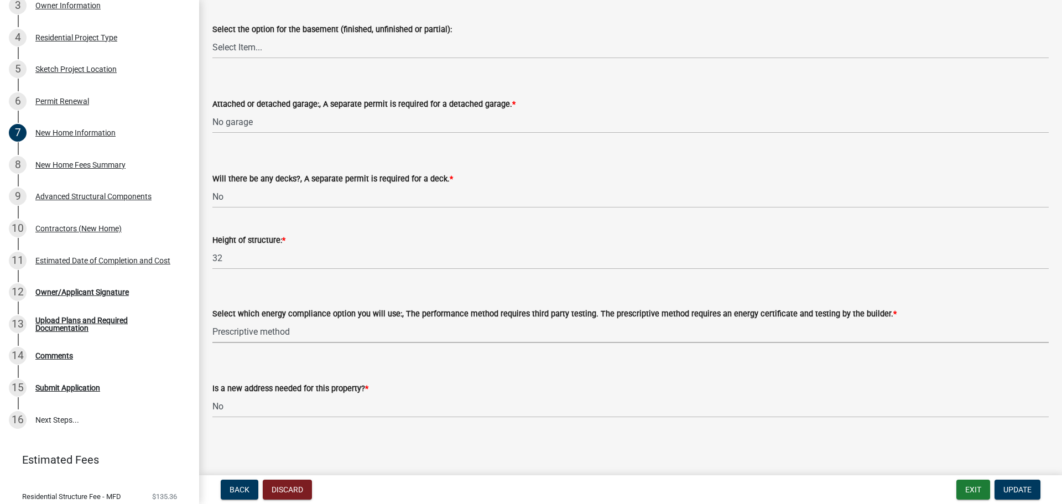
click at [332, 332] on select "Select Item... Performance method Prescriptive method Manufactured Home, not re…" at bounding box center [630, 331] width 836 height 23
